Goal: Information Seeking & Learning: Learn about a topic

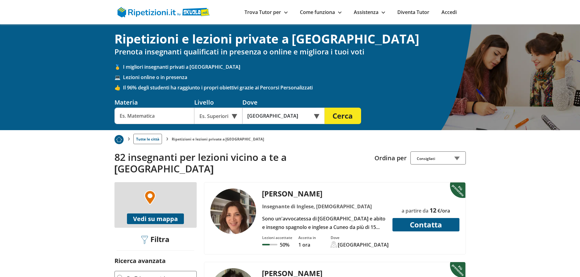
click at [159, 116] on input "text" at bounding box center [154, 116] width 80 height 16
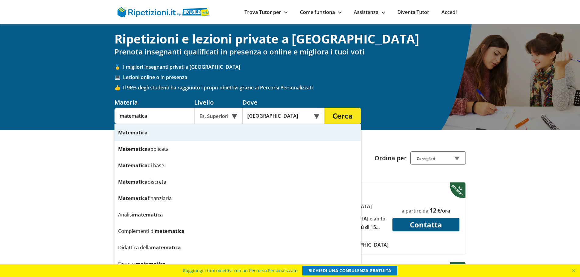
click at [233, 116] on div "Es. Superiori" at bounding box center [218, 116] width 48 height 16
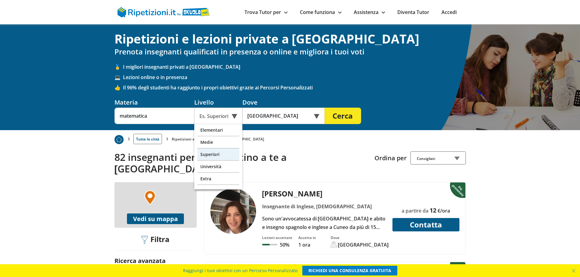
click at [224, 153] on div "Superiori" at bounding box center [218, 155] width 42 height 12
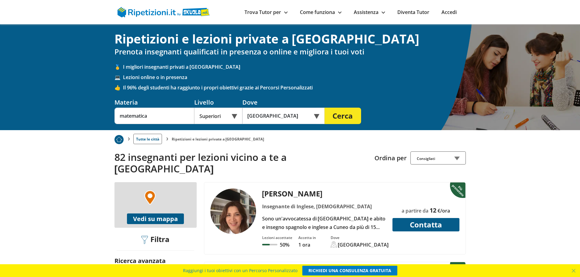
click at [345, 117] on button "Cerca" at bounding box center [343, 116] width 37 height 16
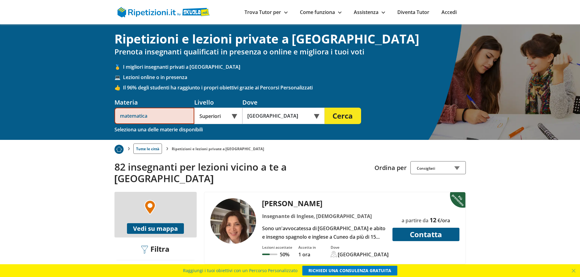
click at [164, 123] on input "matematica" at bounding box center [154, 116] width 80 height 16
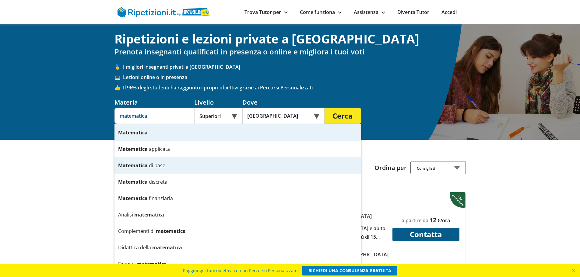
click at [166, 163] on div "Matematica d i b a s e" at bounding box center [237, 165] width 247 height 16
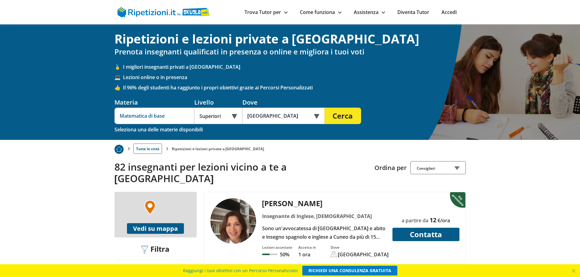
type input "Matematica di base"
click at [344, 113] on button "Cerca" at bounding box center [343, 116] width 37 height 16
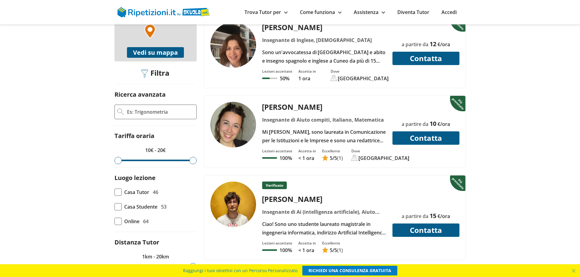
scroll to position [152, 0]
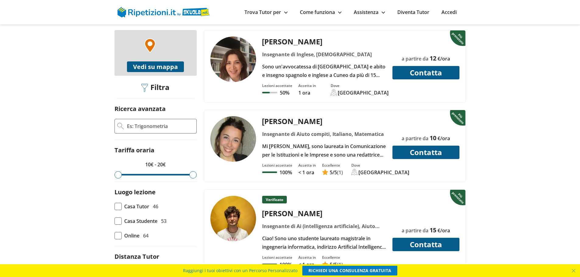
click at [150, 122] on input "Ricerca avanzata" at bounding box center [160, 126] width 68 height 9
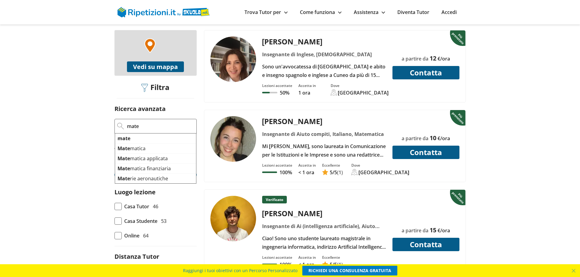
click at [146, 144] on li "Mate matica" at bounding box center [155, 149] width 81 height 10
type input "Matematica"
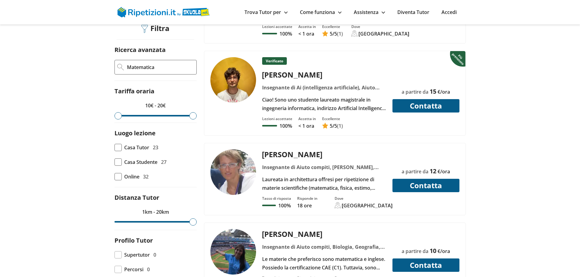
scroll to position [213, 0]
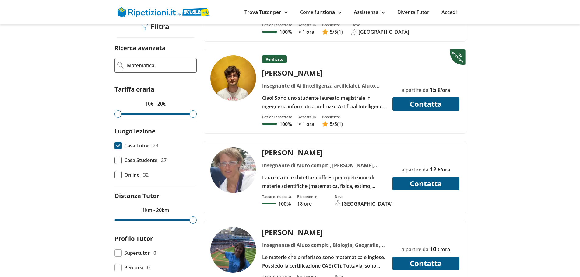
click at [118, 142] on span at bounding box center [117, 145] width 7 height 7
click at [114, 146] on input "Casa Tutor 23" at bounding box center [114, 146] width 0 height 0
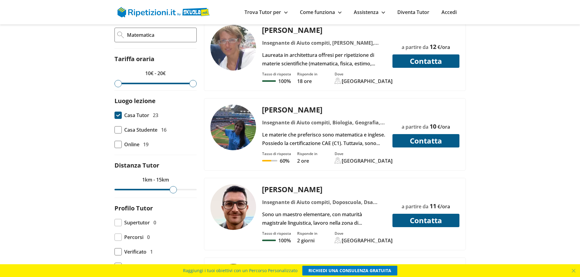
drag, startPoint x: 193, startPoint y: 181, endPoint x: 171, endPoint y: 183, distance: 21.4
type input "15"
click at [171, 189] on input "range" at bounding box center [155, 190] width 82 height 2
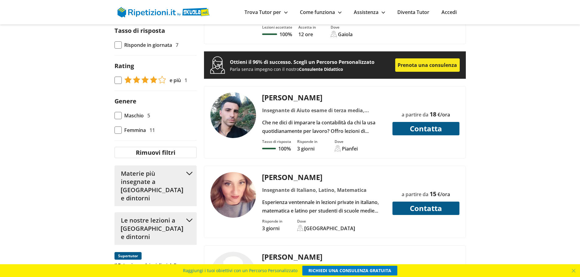
scroll to position [518, 0]
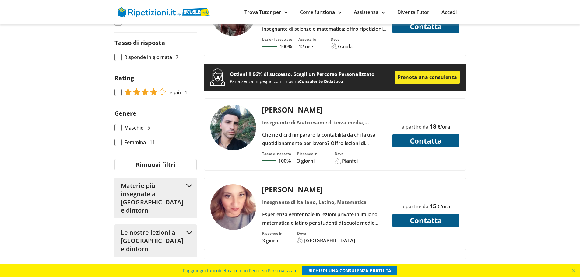
click at [118, 124] on label "Maschio 5" at bounding box center [155, 128] width 82 height 9
click at [114, 128] on input "Maschio 5" at bounding box center [114, 128] width 0 height 0
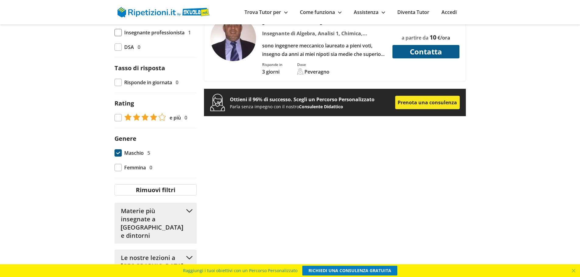
scroll to position [548, 0]
